Goal: Obtain resource: Obtain resource

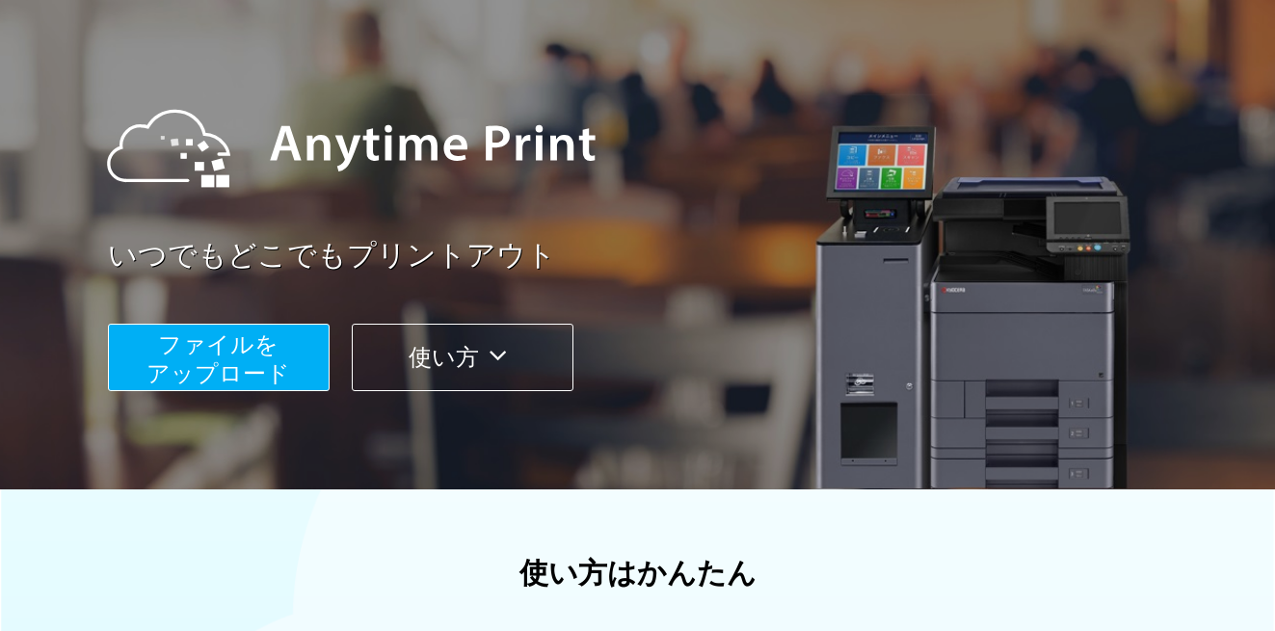
click at [250, 353] on span "ファイルを ​​アップロード" at bounding box center [218, 358] width 144 height 55
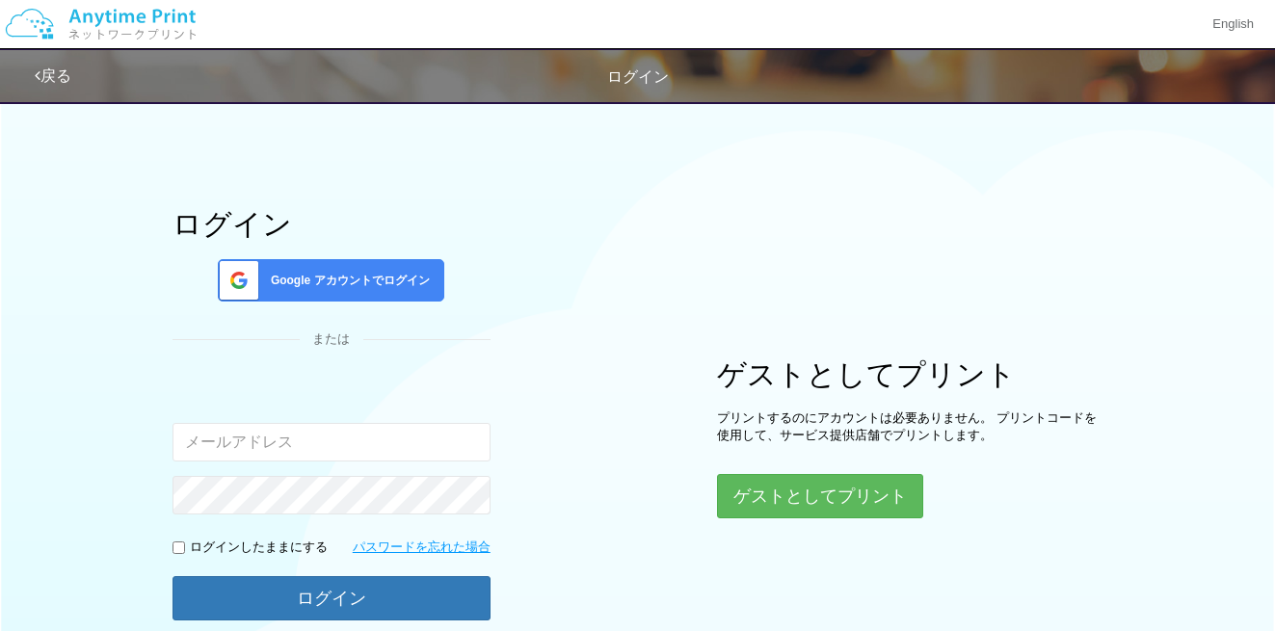
scroll to position [1, 0]
click at [795, 497] on button "ゲストとしてプリント" at bounding box center [819, 496] width 204 height 42
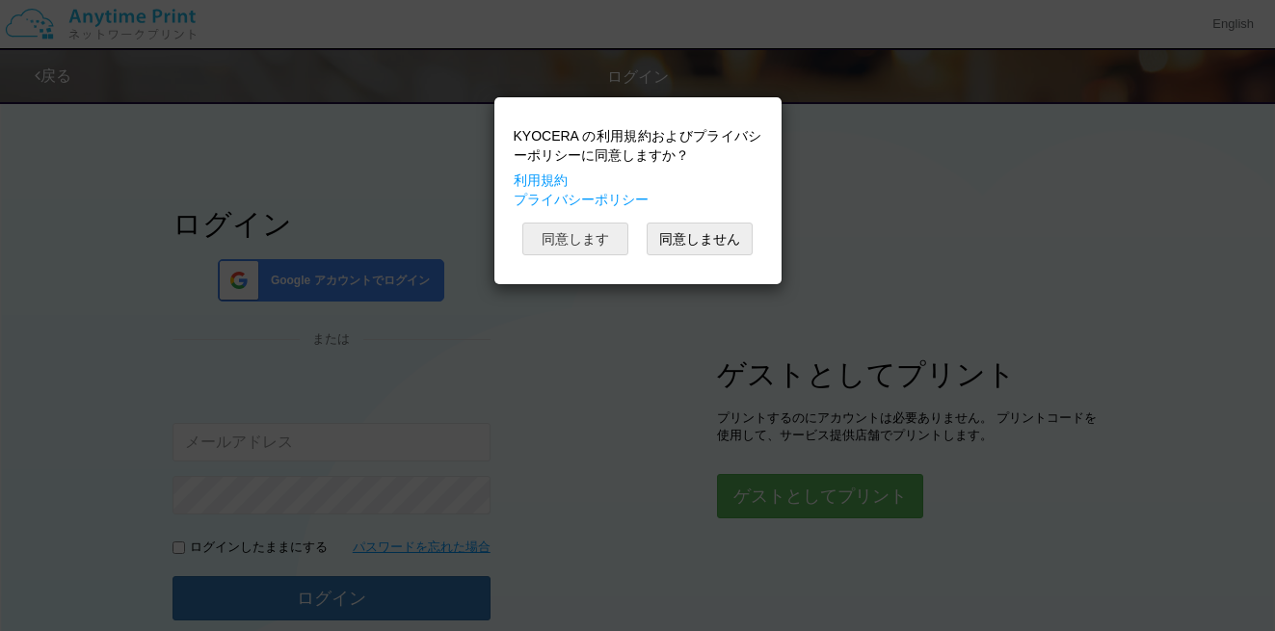
click at [598, 251] on button "同意します" at bounding box center [575, 239] width 106 height 33
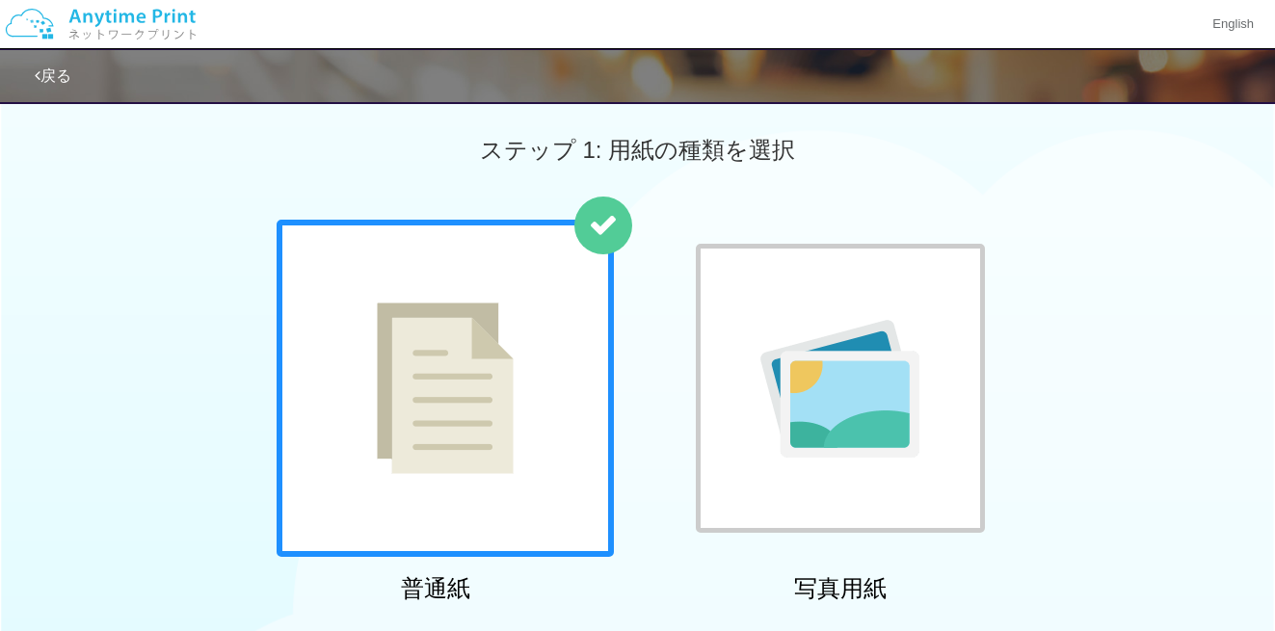
click at [474, 357] on img at bounding box center [445, 389] width 137 height 172
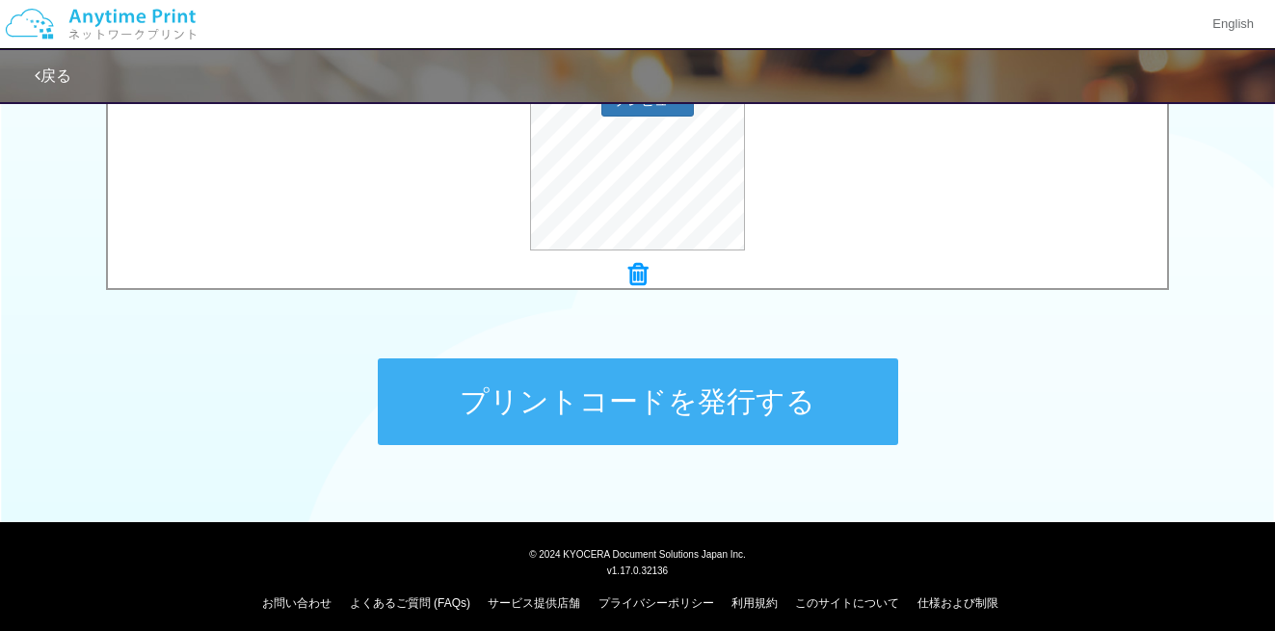
scroll to position [826, 0]
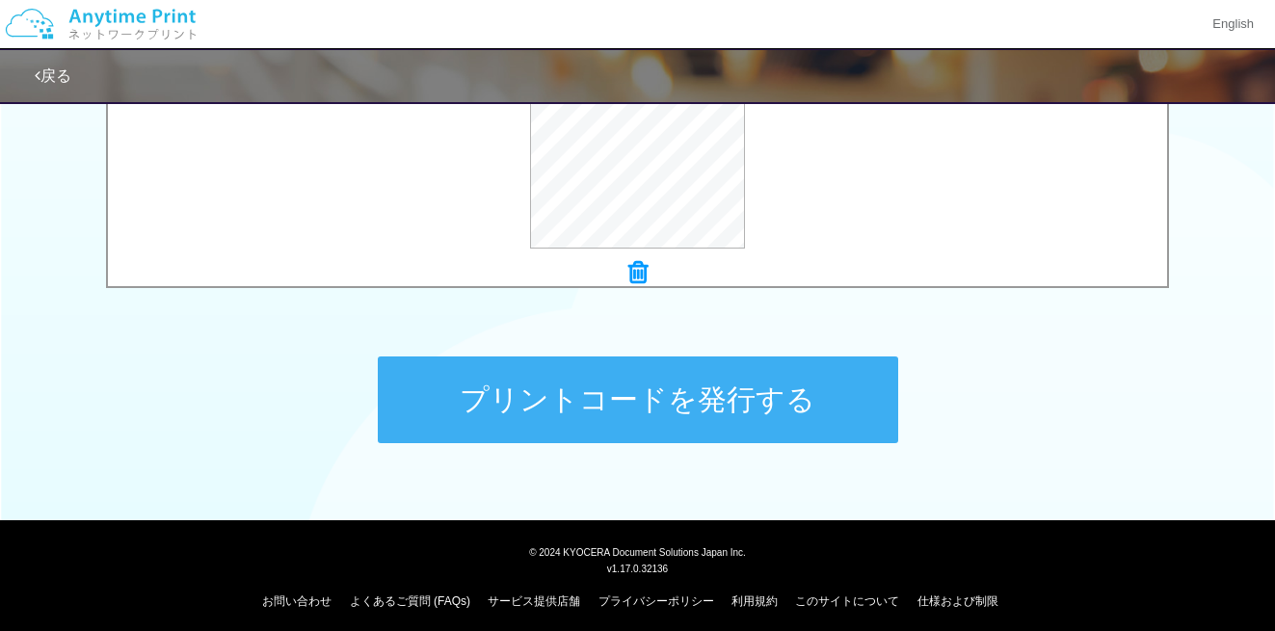
click at [776, 395] on button "プリントコードを発行する" at bounding box center [638, 400] width 520 height 87
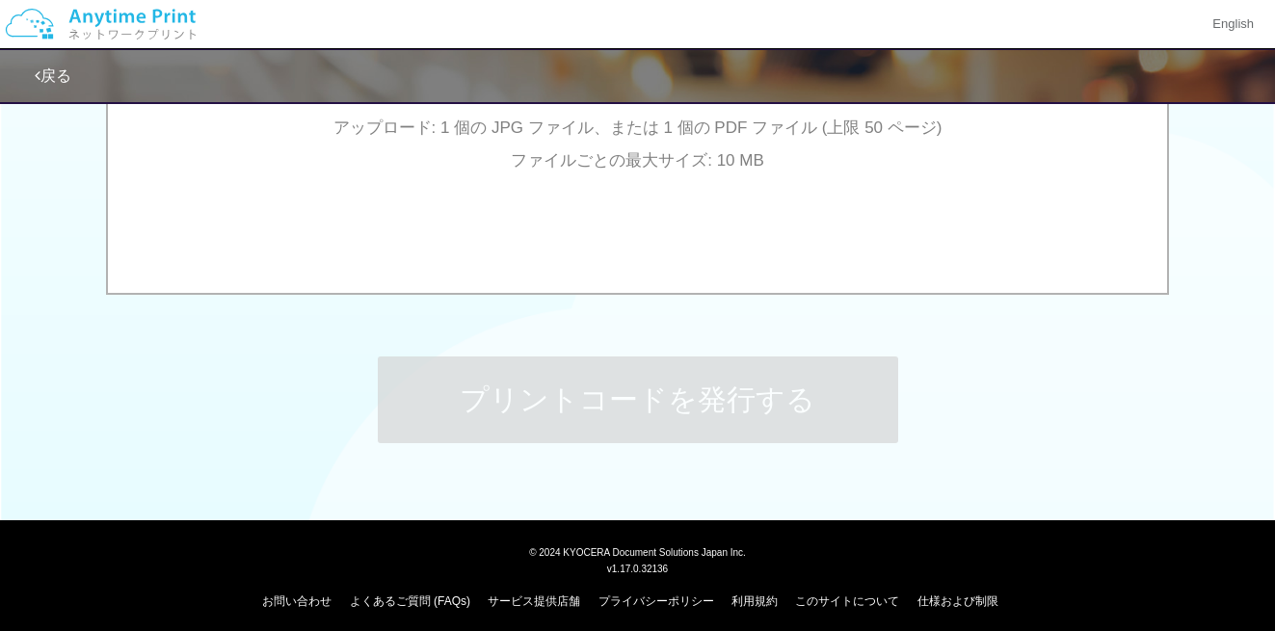
scroll to position [0, 0]
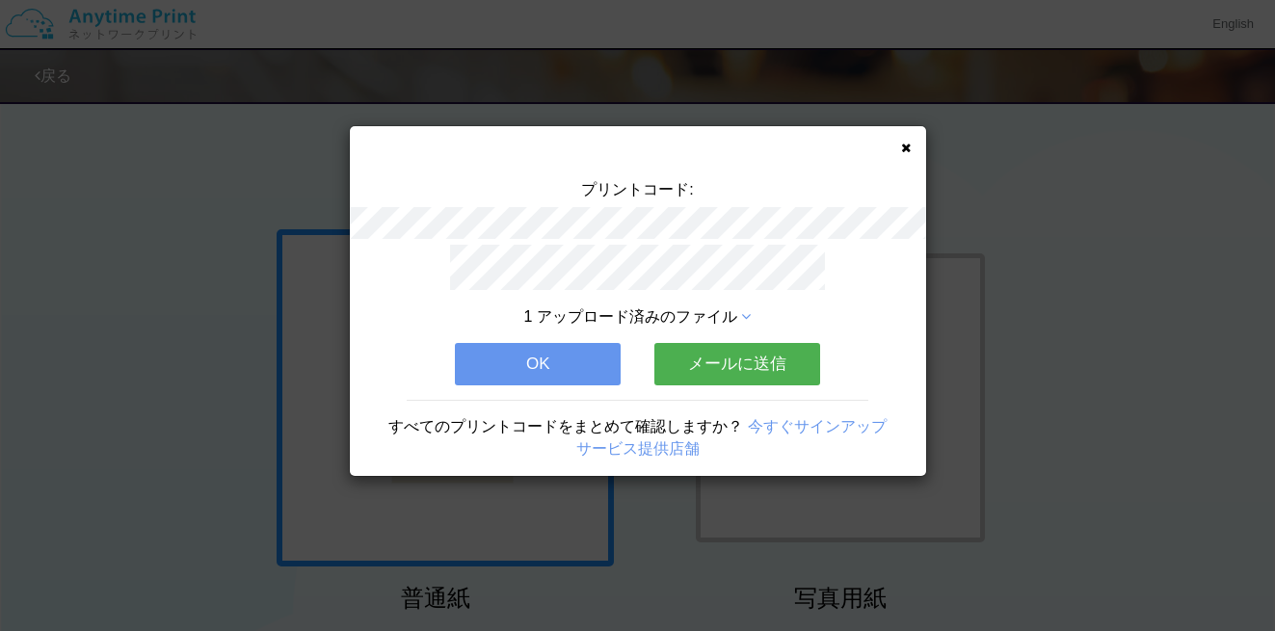
click at [751, 367] on button "メールに送信" at bounding box center [737, 364] width 166 height 42
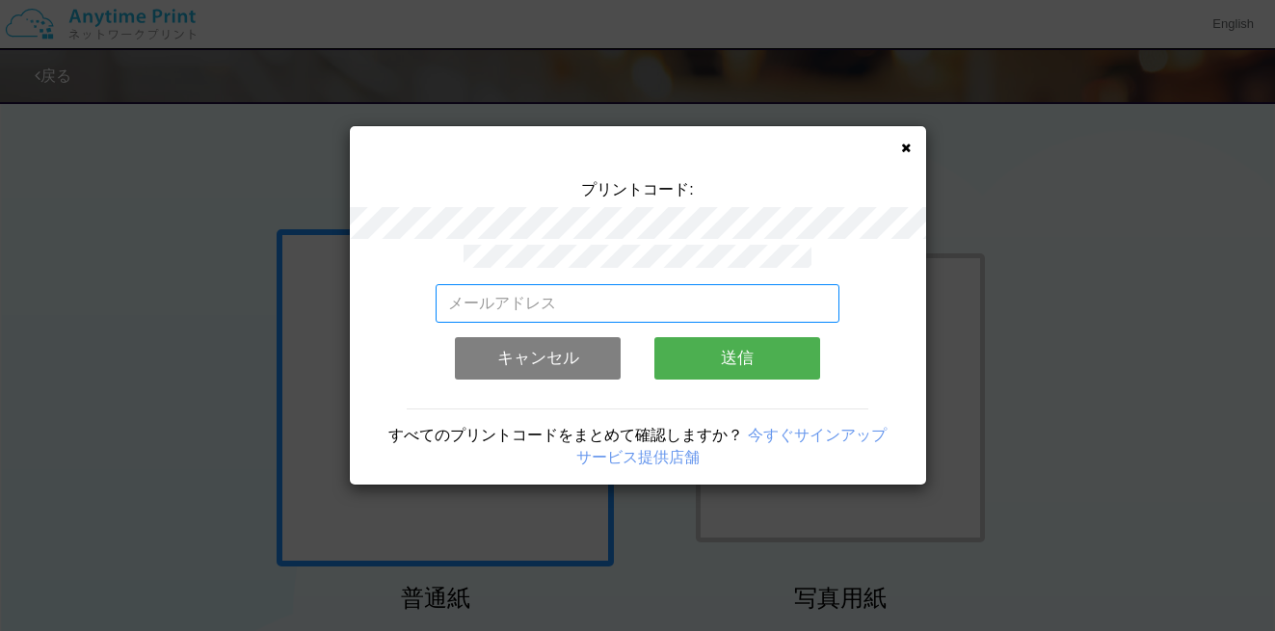
click at [674, 303] on input "email" at bounding box center [638, 303] width 404 height 39
type input "あ"
type input "[EMAIL_ADDRESS][DOMAIN_NAME]"
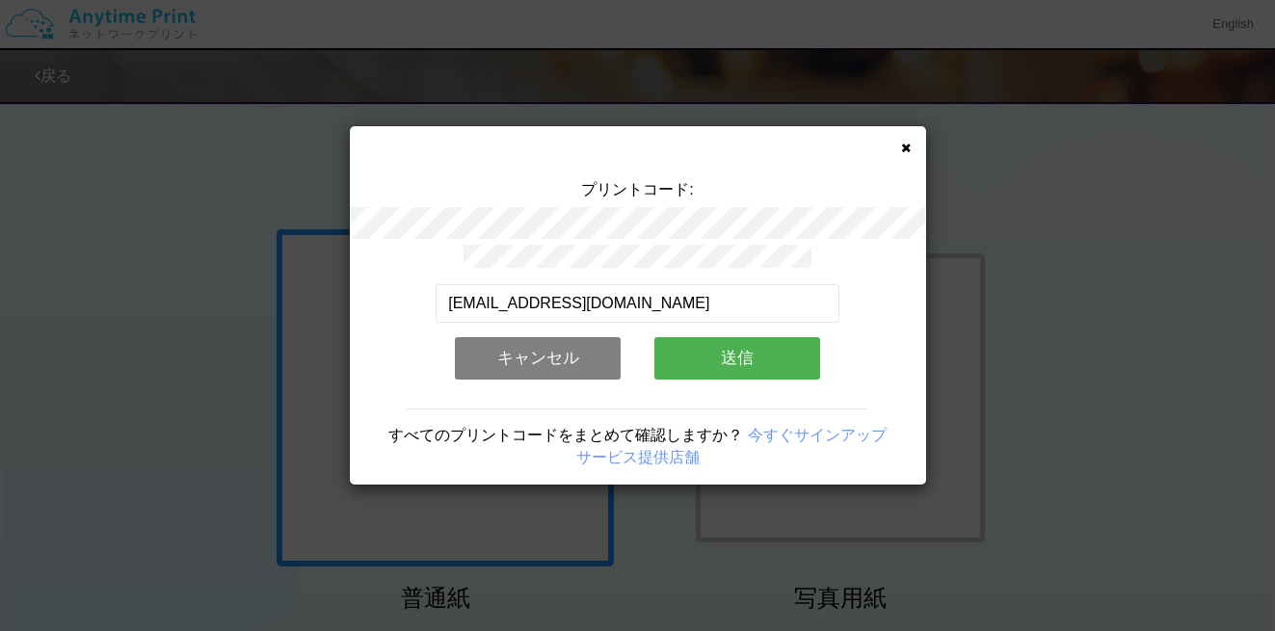
click at [739, 349] on button "送信" at bounding box center [737, 358] width 166 height 42
click at [737, 364] on button "送信" at bounding box center [737, 358] width 166 height 42
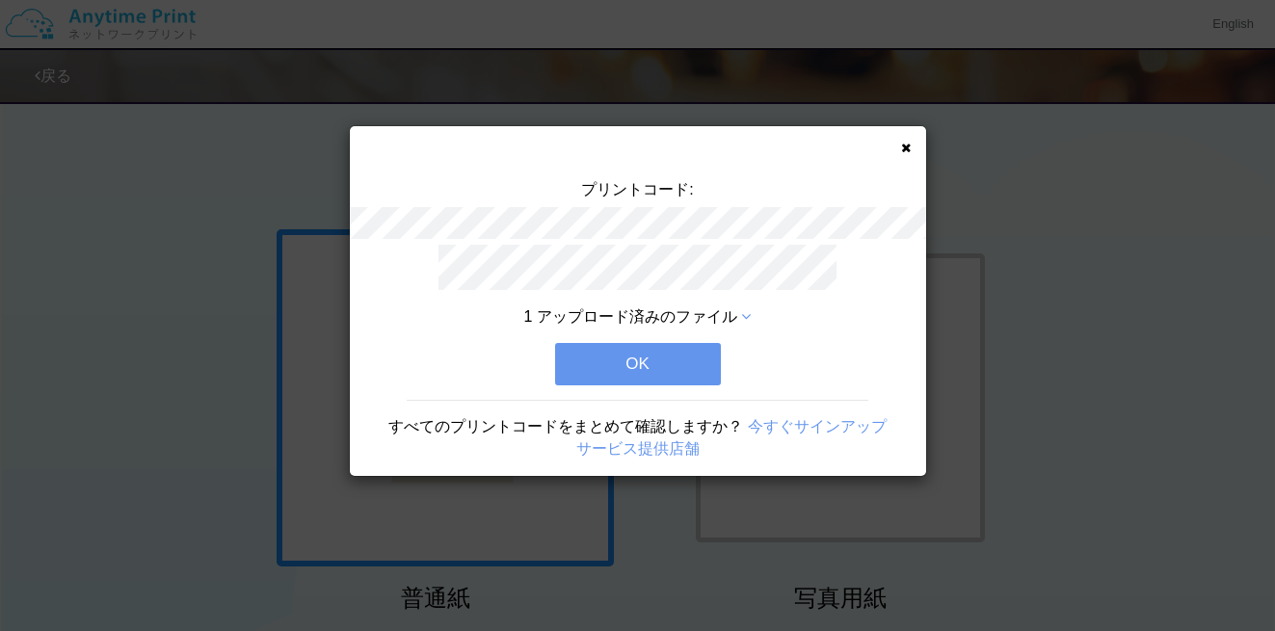
click at [680, 359] on button "OK" at bounding box center [638, 364] width 166 height 42
